Goal: Check status

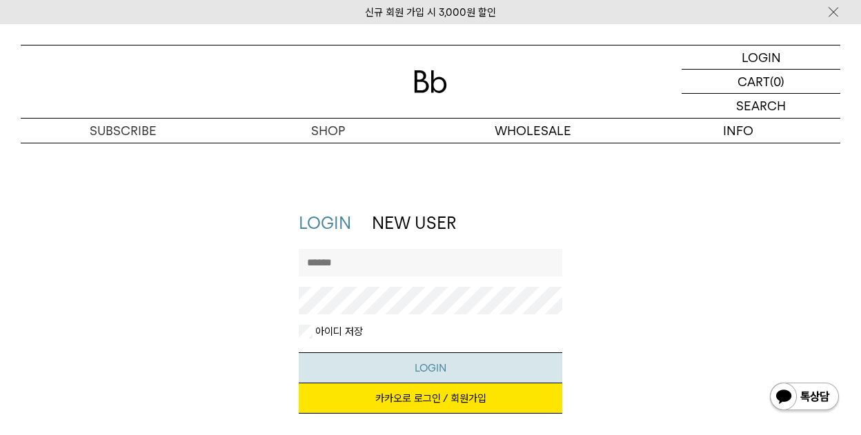
type input "**********"
click at [438, 370] on button "LOGIN" at bounding box center [431, 368] width 264 height 31
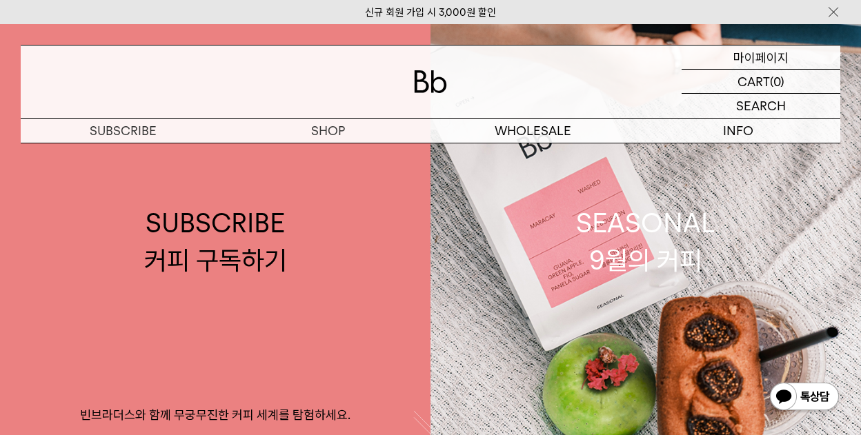
click at [741, 57] on p "마이페이지" at bounding box center [761, 57] width 55 height 23
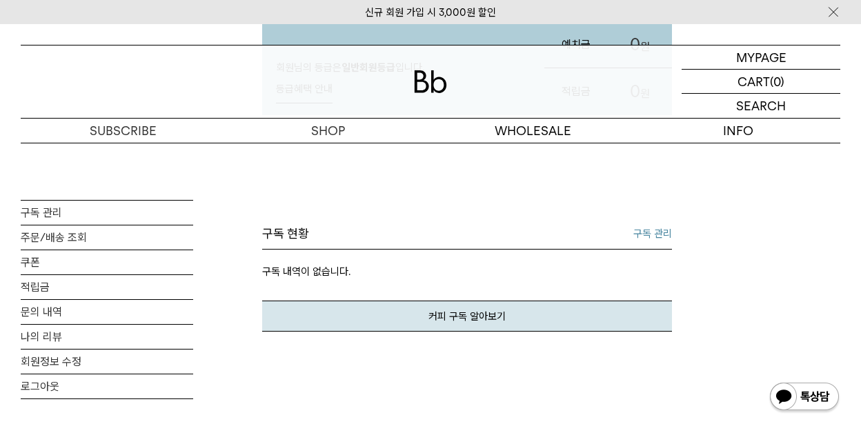
scroll to position [306, 0]
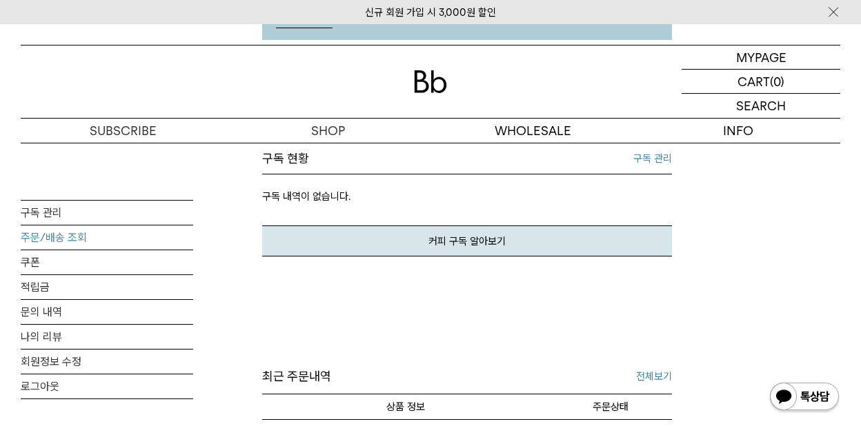
click at [123, 235] on link "주문/배송 조회" at bounding box center [107, 238] width 173 height 24
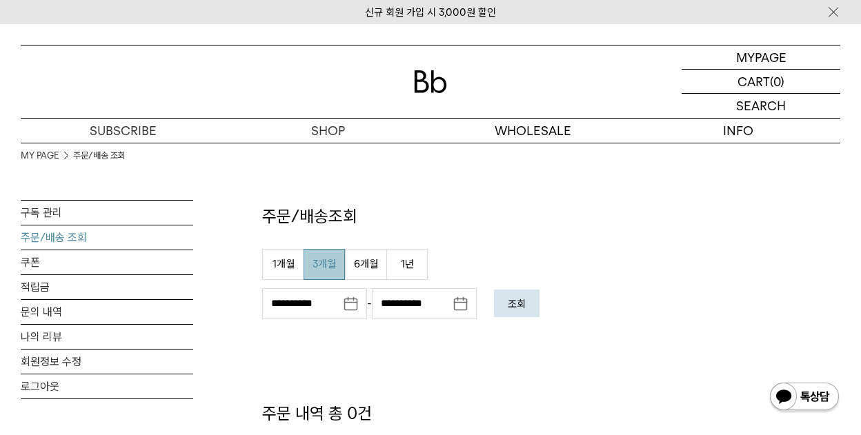
click at [321, 268] on button "3개월" at bounding box center [324, 264] width 41 height 31
type input "**********"
click at [520, 305] on em "조회" at bounding box center [517, 304] width 18 height 12
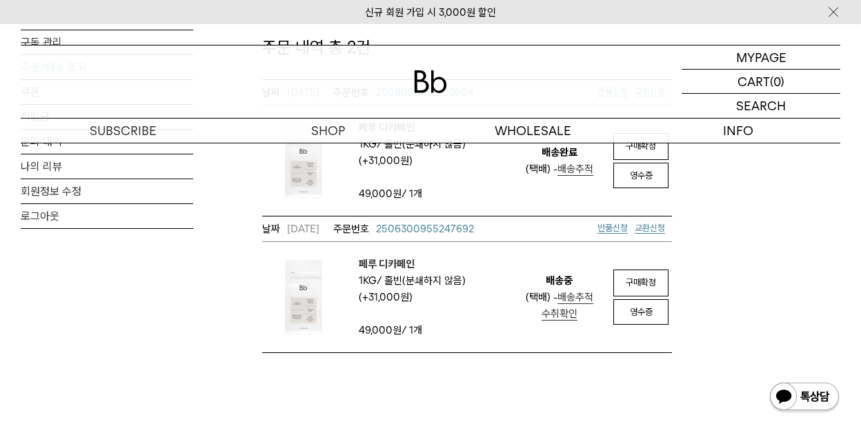
scroll to position [311, 0]
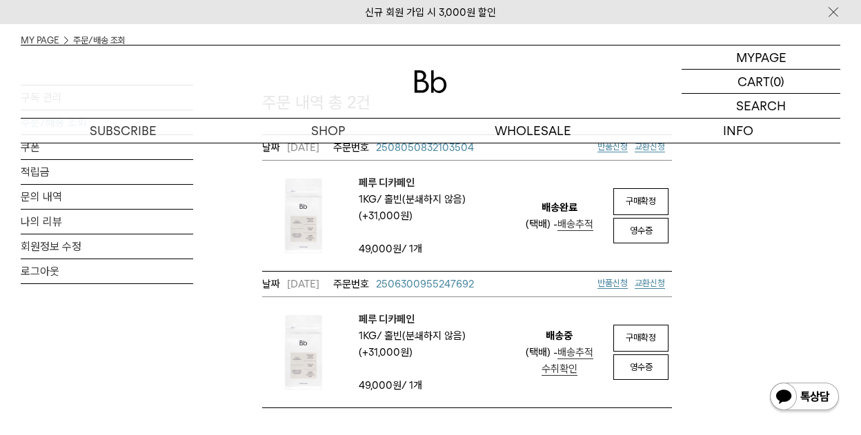
click at [301, 199] on img at bounding box center [303, 216] width 83 height 83
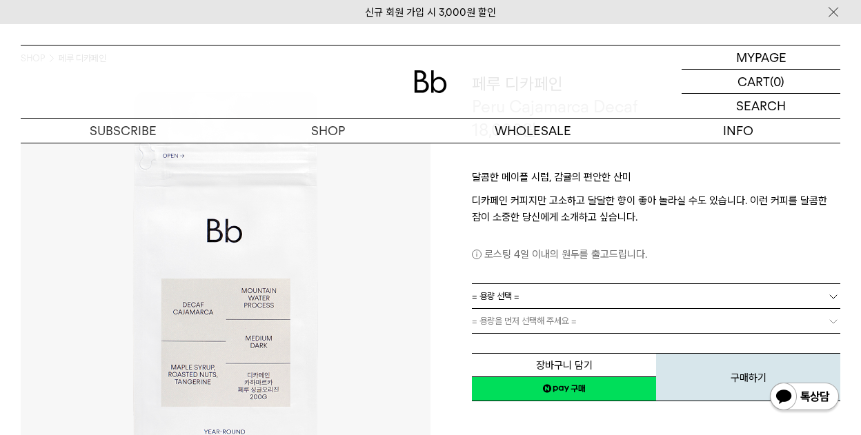
scroll to position [91, 0]
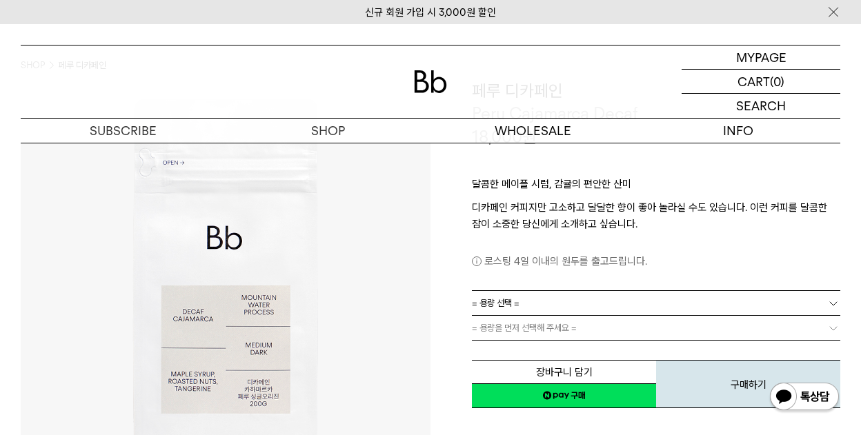
click at [832, 302] on b at bounding box center [834, 304] width 14 height 14
